Goal: Transaction & Acquisition: Purchase product/service

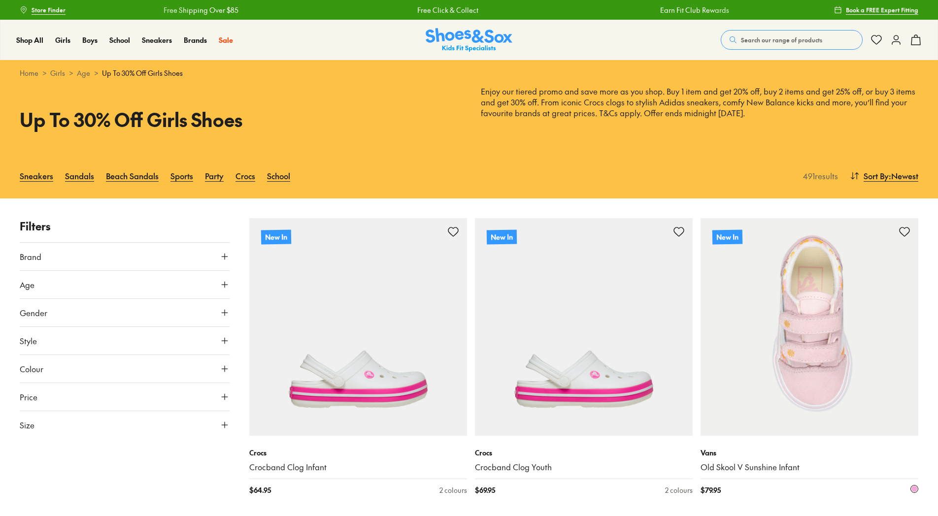
type input "***"
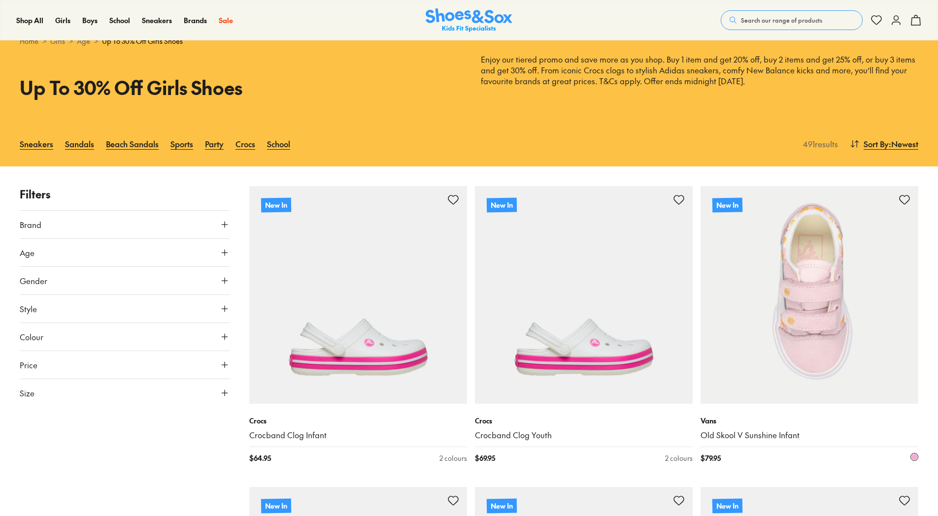
scroll to position [49, 0]
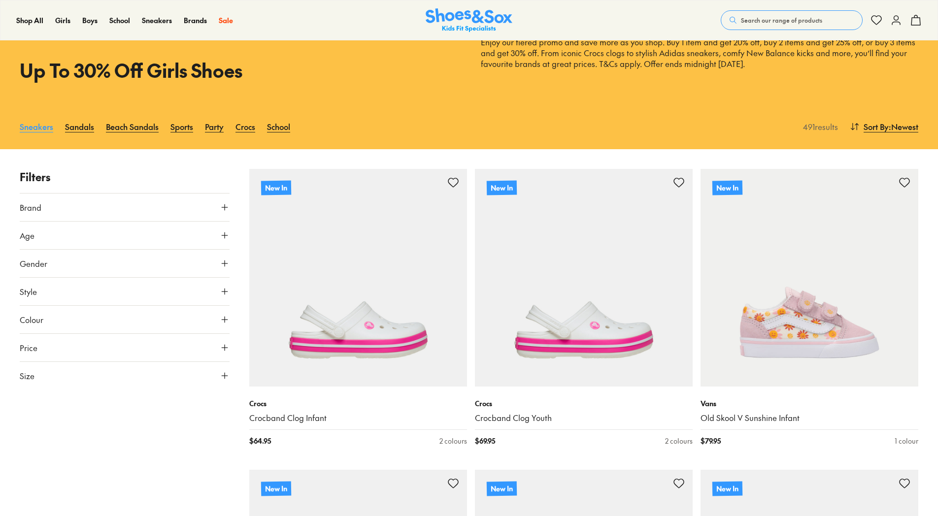
click at [31, 128] on link "Sneakers" at bounding box center [36, 127] width 33 height 22
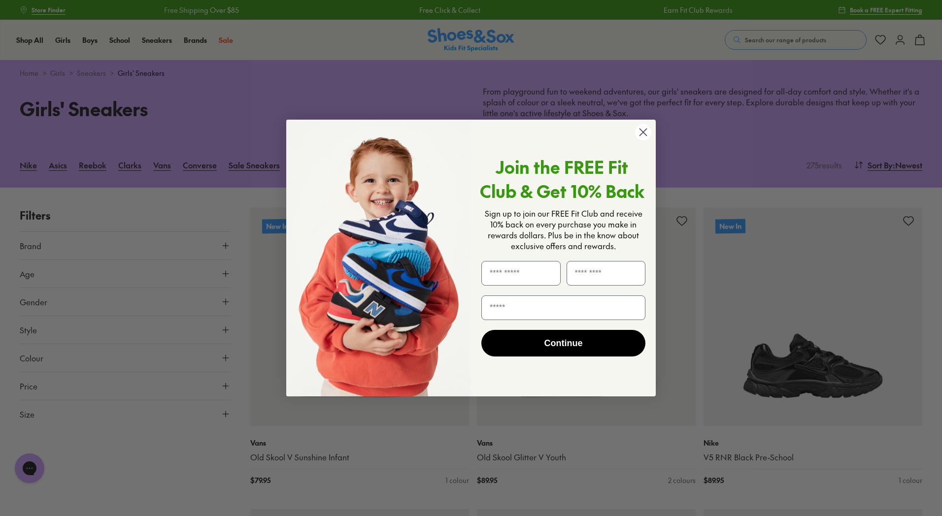
click at [647, 129] on circle "Close dialog" at bounding box center [643, 132] width 16 height 16
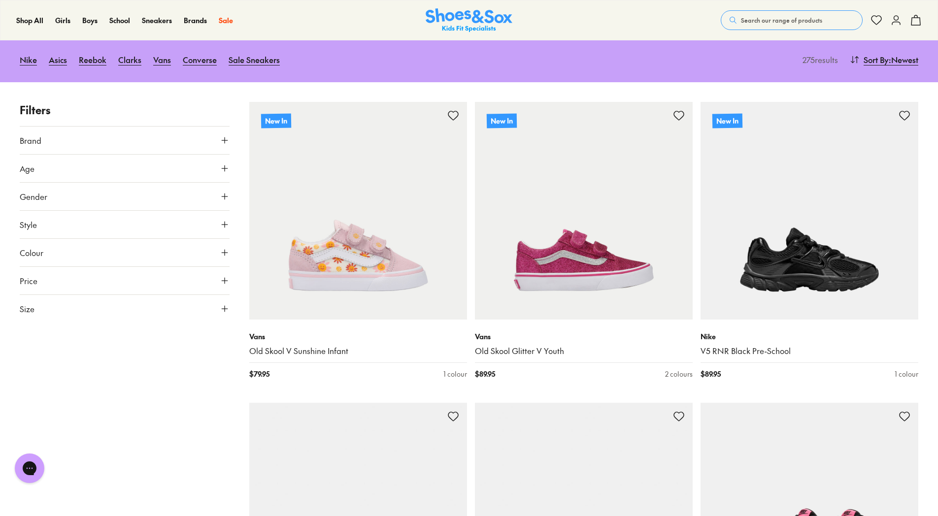
scroll to position [197, 0]
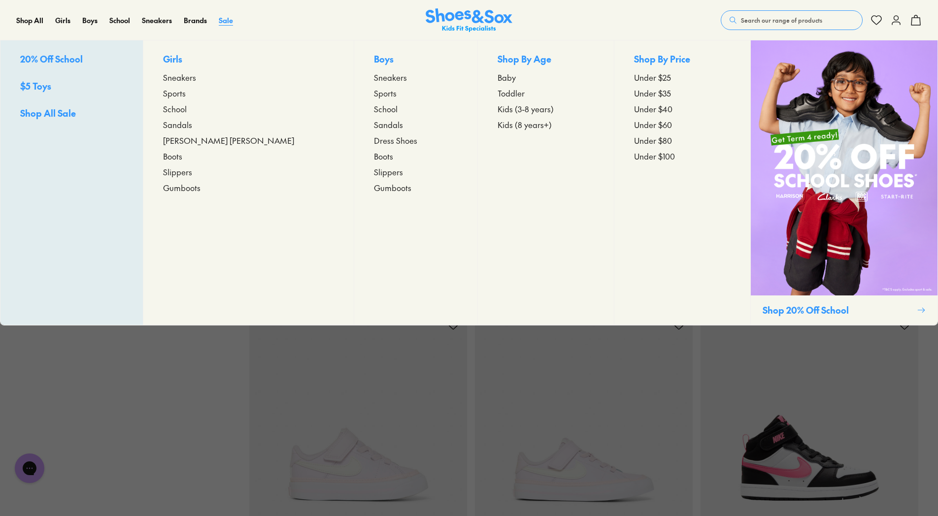
click at [222, 19] on span "Sale" at bounding box center [226, 20] width 14 height 10
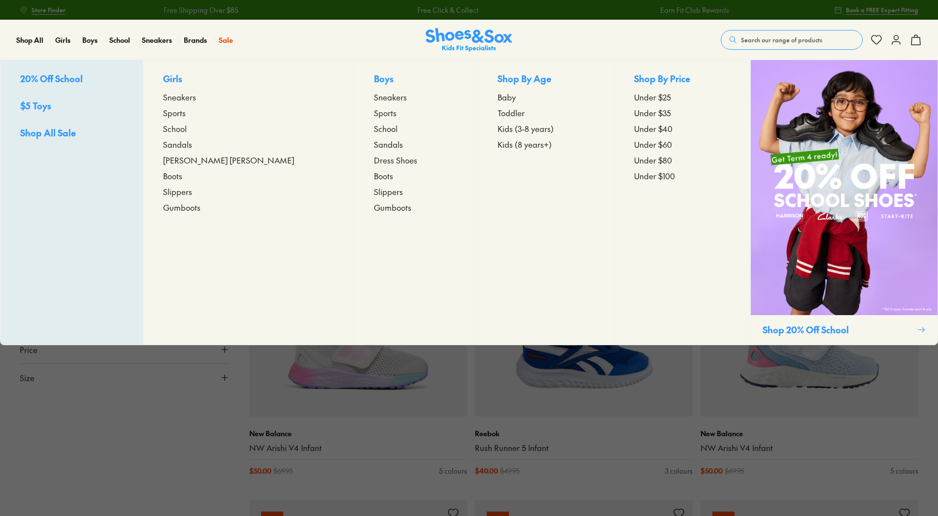
click at [48, 134] on span "Shop All Sale" at bounding box center [48, 133] width 56 height 12
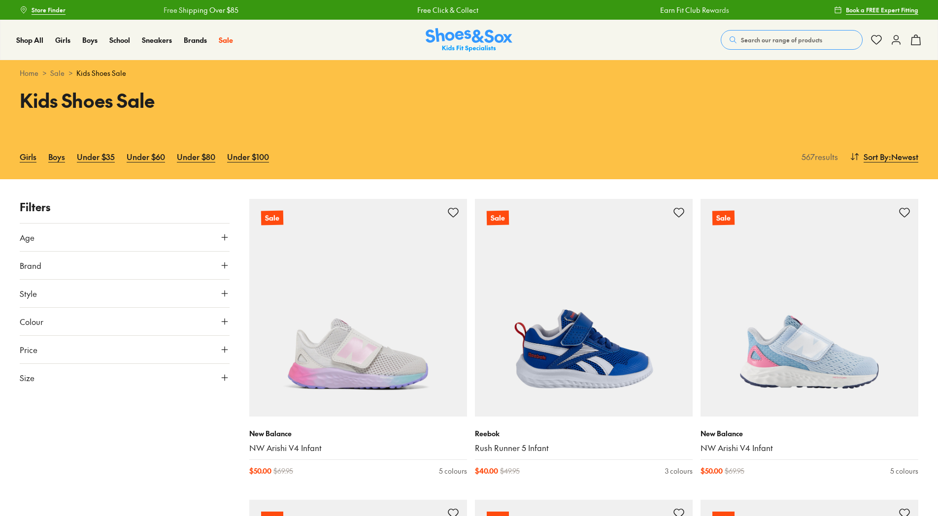
click at [225, 235] on use at bounding box center [225, 237] width 6 height 6
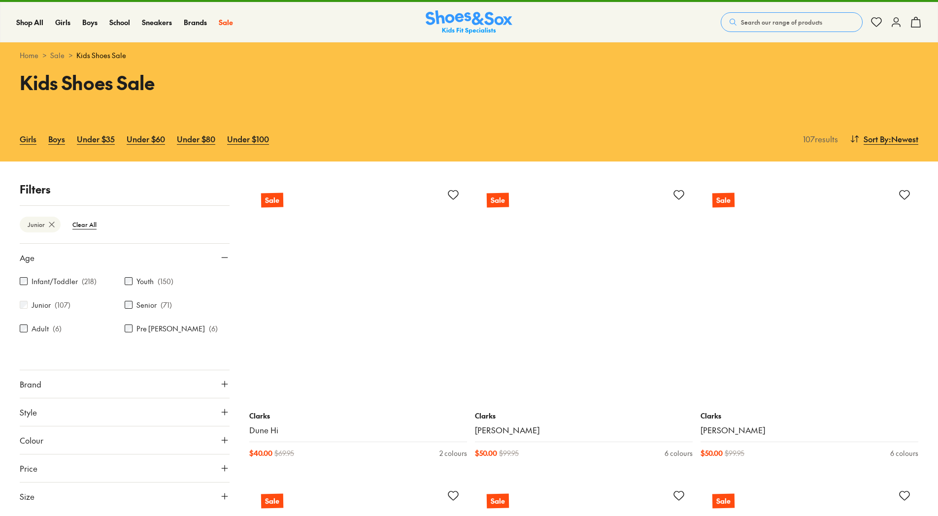
scroll to position [148, 0]
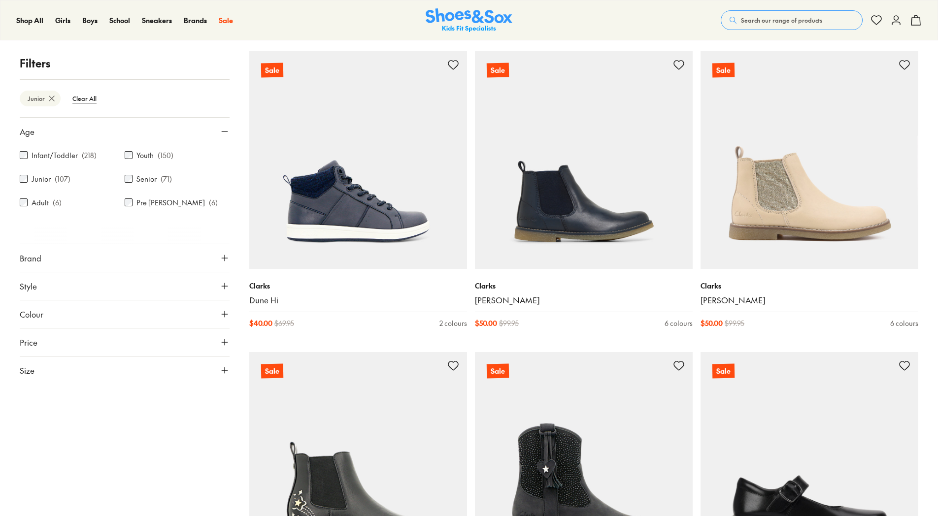
click at [42, 257] on button "Brand" at bounding box center [125, 258] width 210 height 28
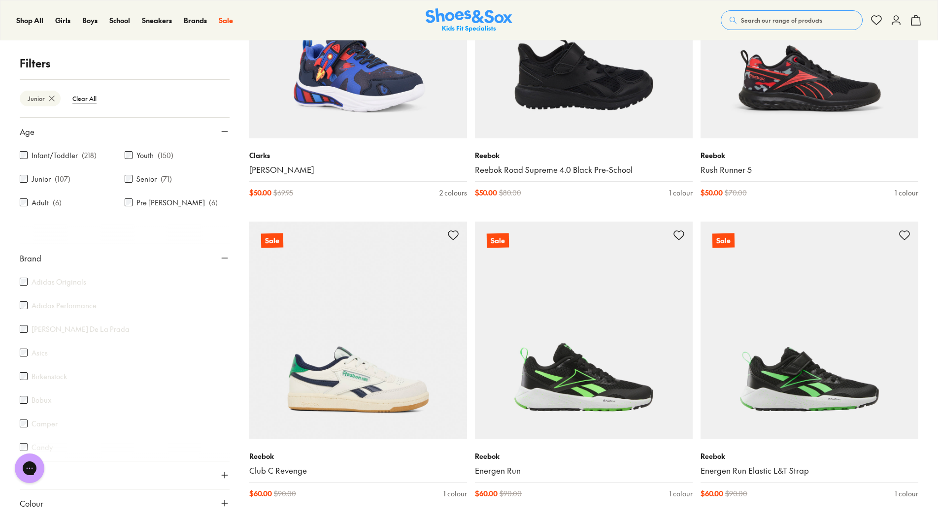
scroll to position [0, 0]
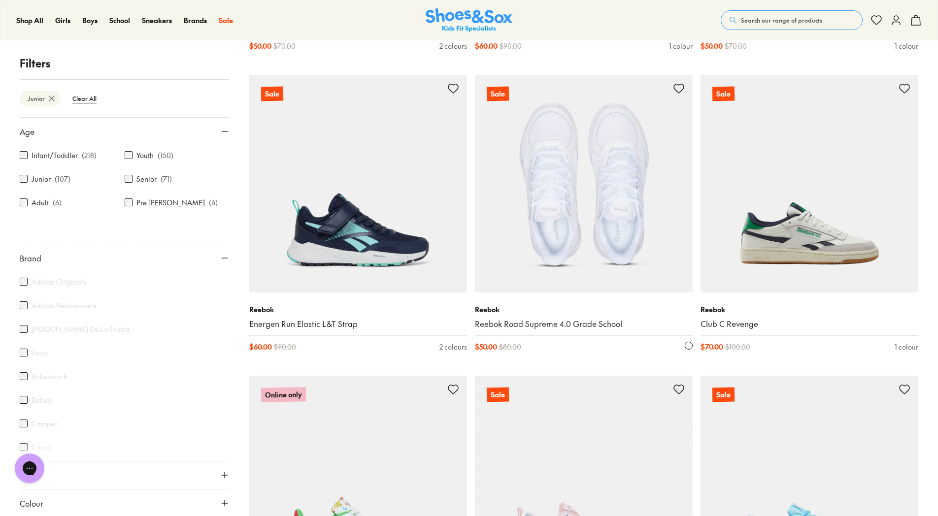
scroll to position [2510, 0]
